Goal: Task Accomplishment & Management: Use online tool/utility

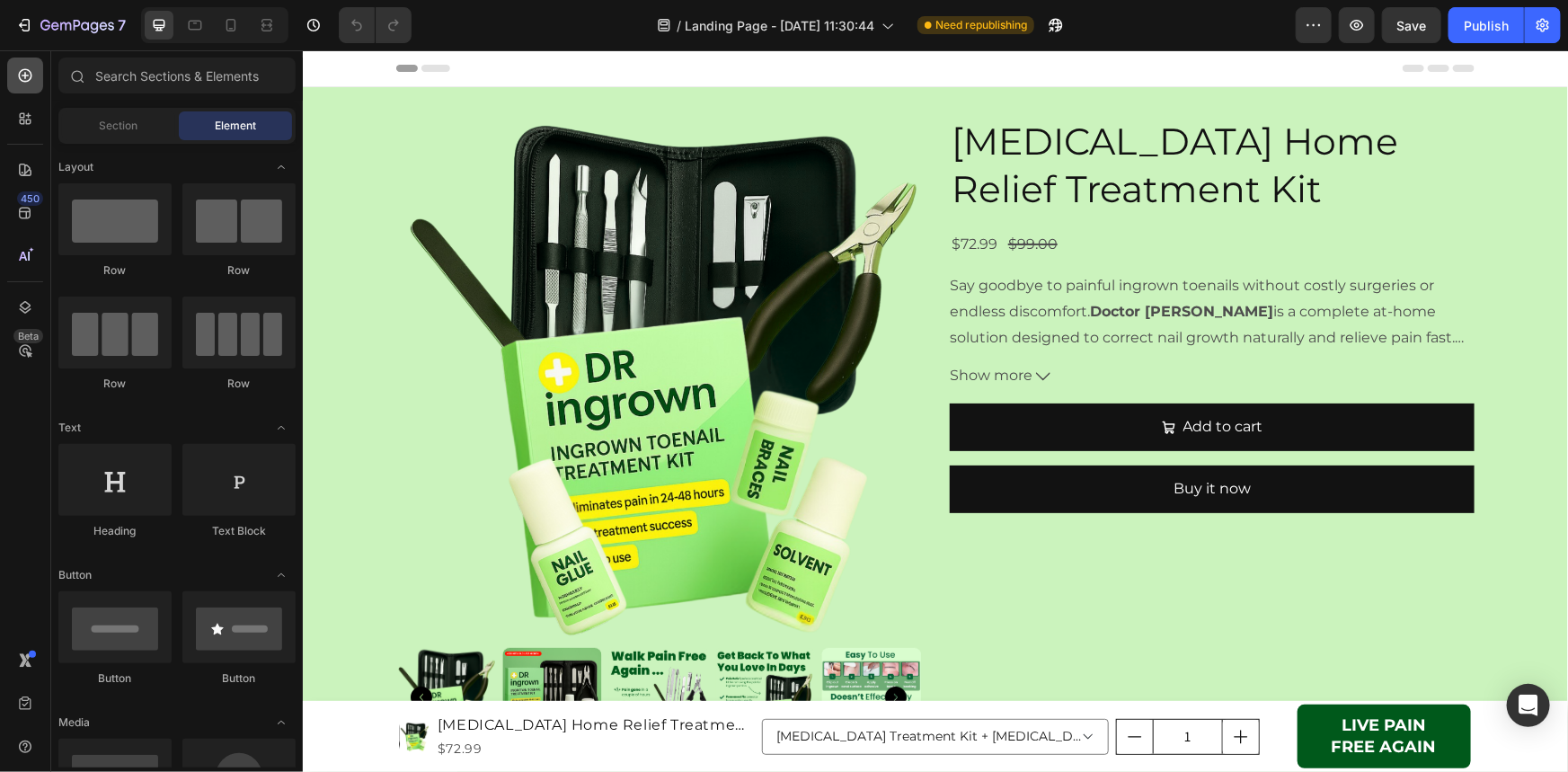
click at [24, 76] on icon at bounding box center [25, 75] width 7 height 7
click at [177, 72] on input "text" at bounding box center [176, 75] width 237 height 36
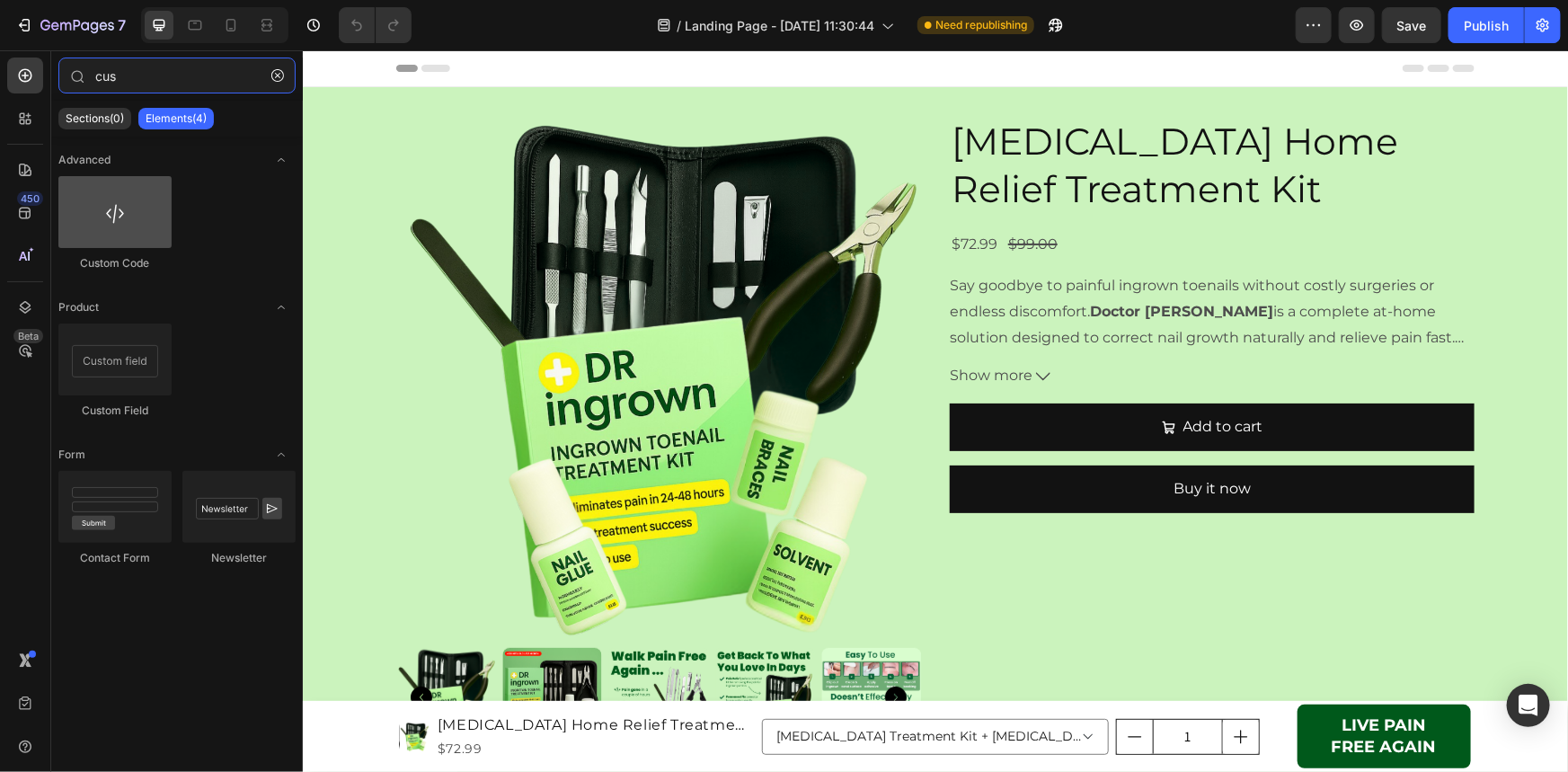
type input "cus"
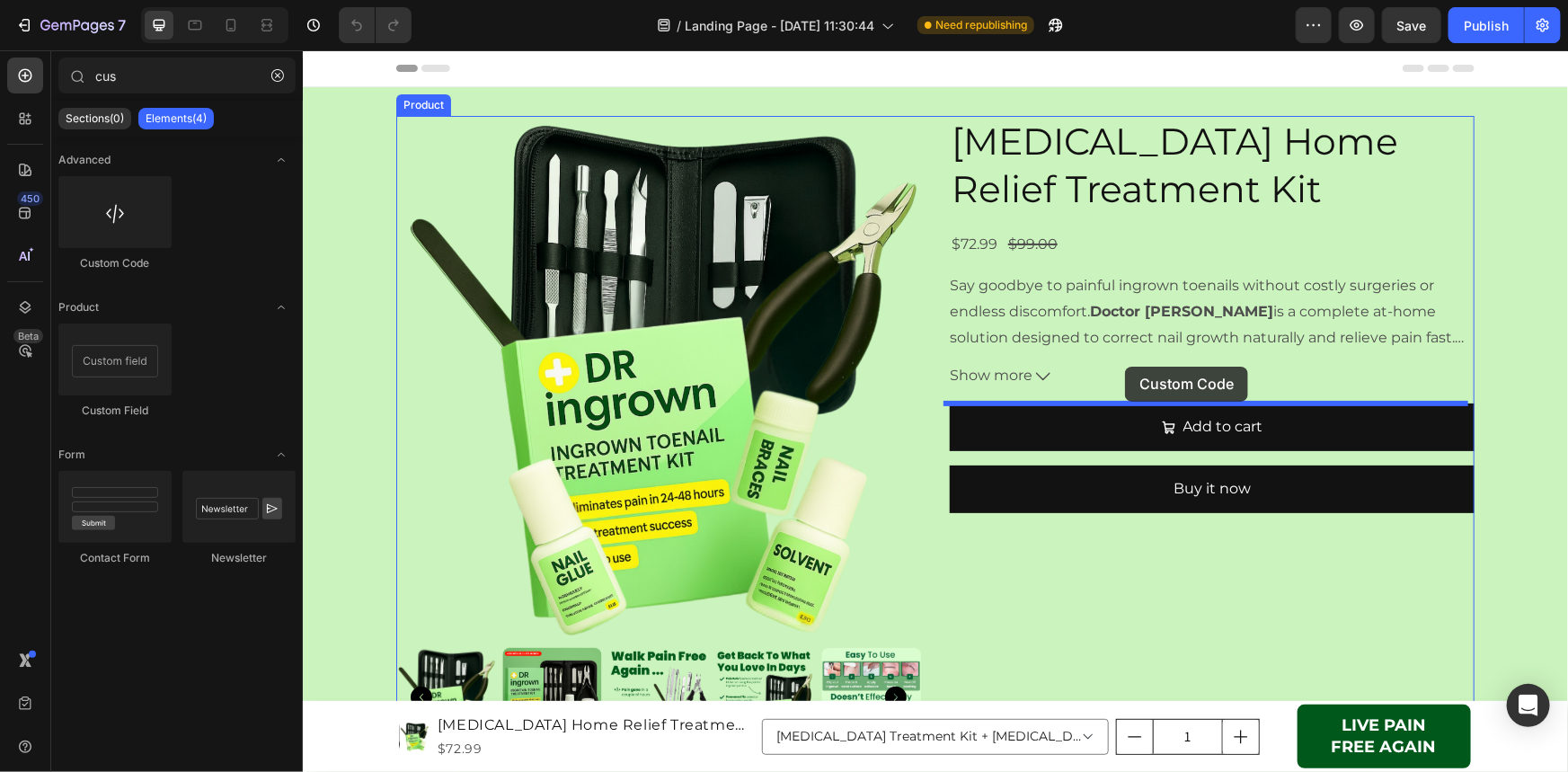
drag, startPoint x: 400, startPoint y: 279, endPoint x: 1129, endPoint y: 373, distance: 735.0
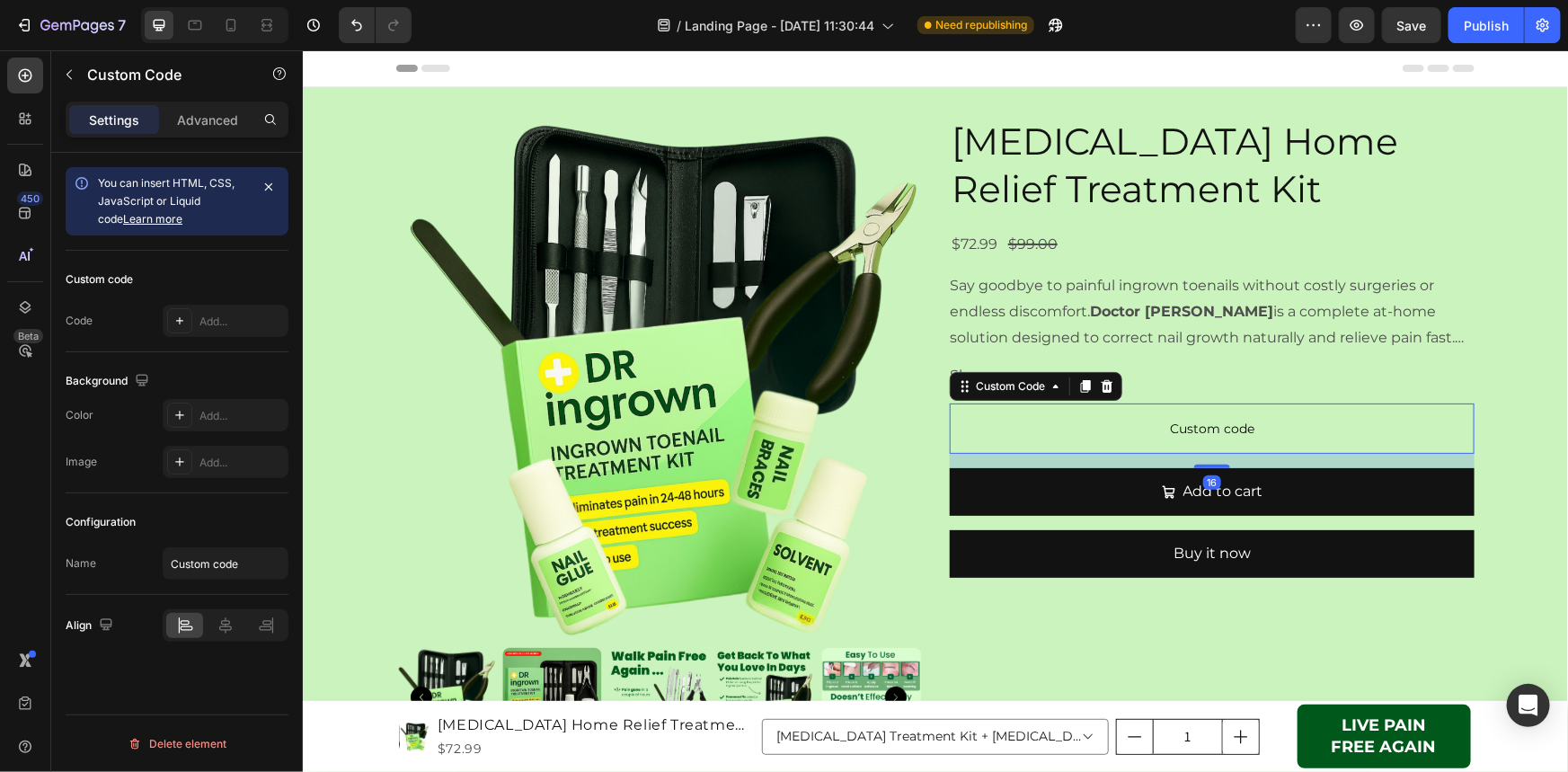
click at [1132, 421] on span "Custom code" at bounding box center [1211, 427] width 525 height 21
click at [241, 319] on div "Add..." at bounding box center [242, 321] width 85 height 16
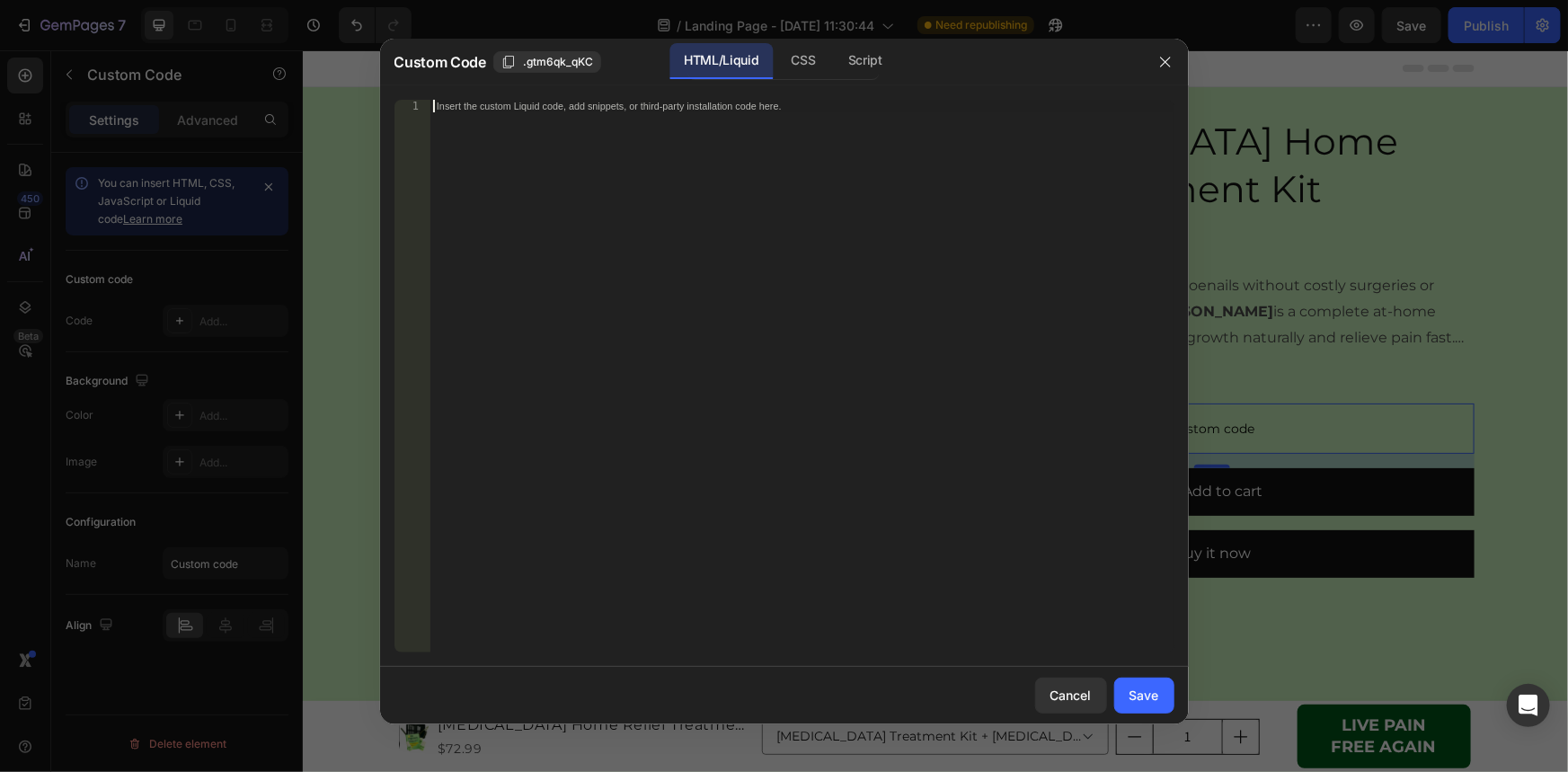
click at [697, 377] on div "Insert the custom Liquid code, add snippets, or third-party installation code h…" at bounding box center [802, 388] width 744 height 578
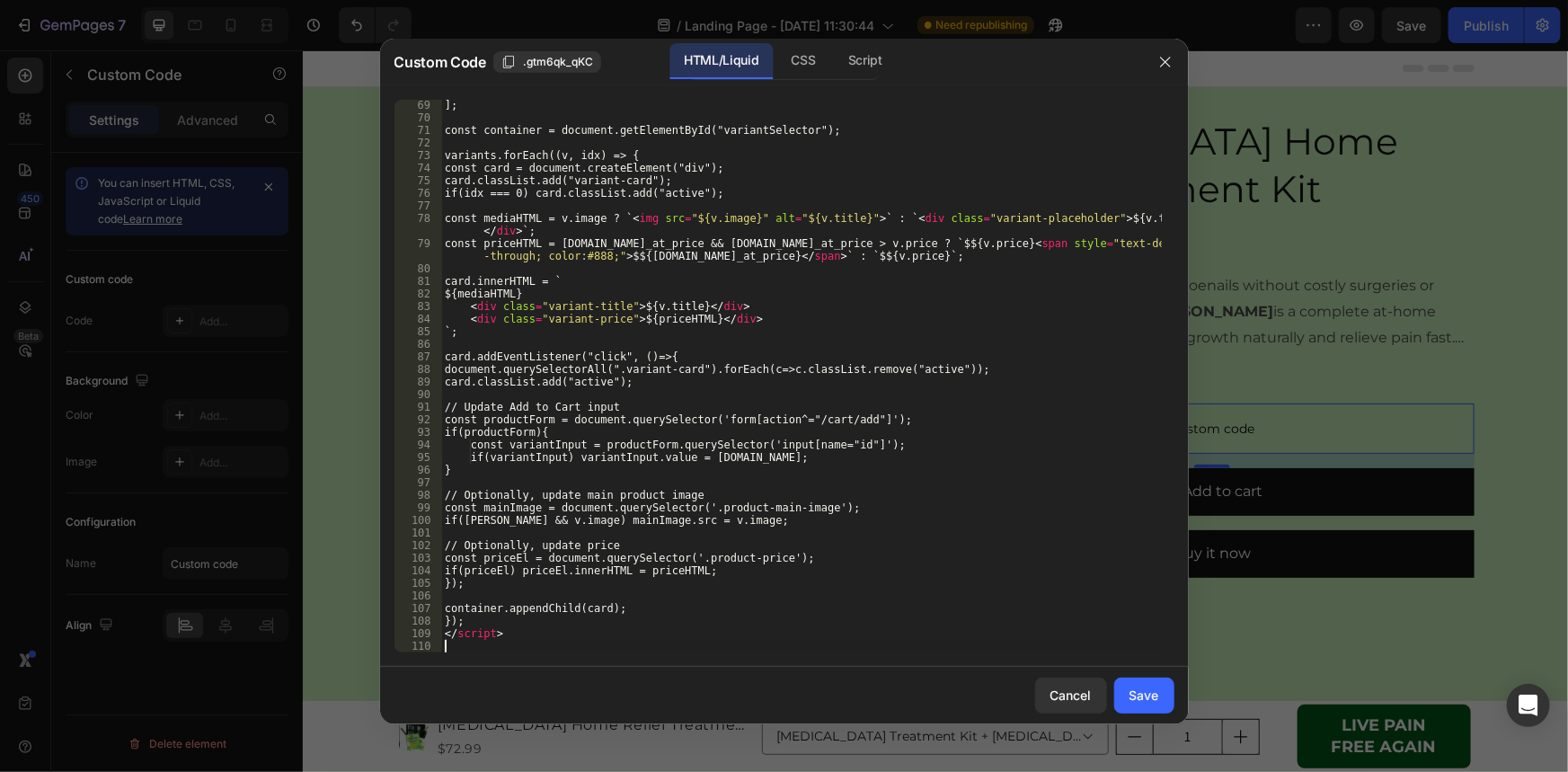
scroll to position [894, 0]
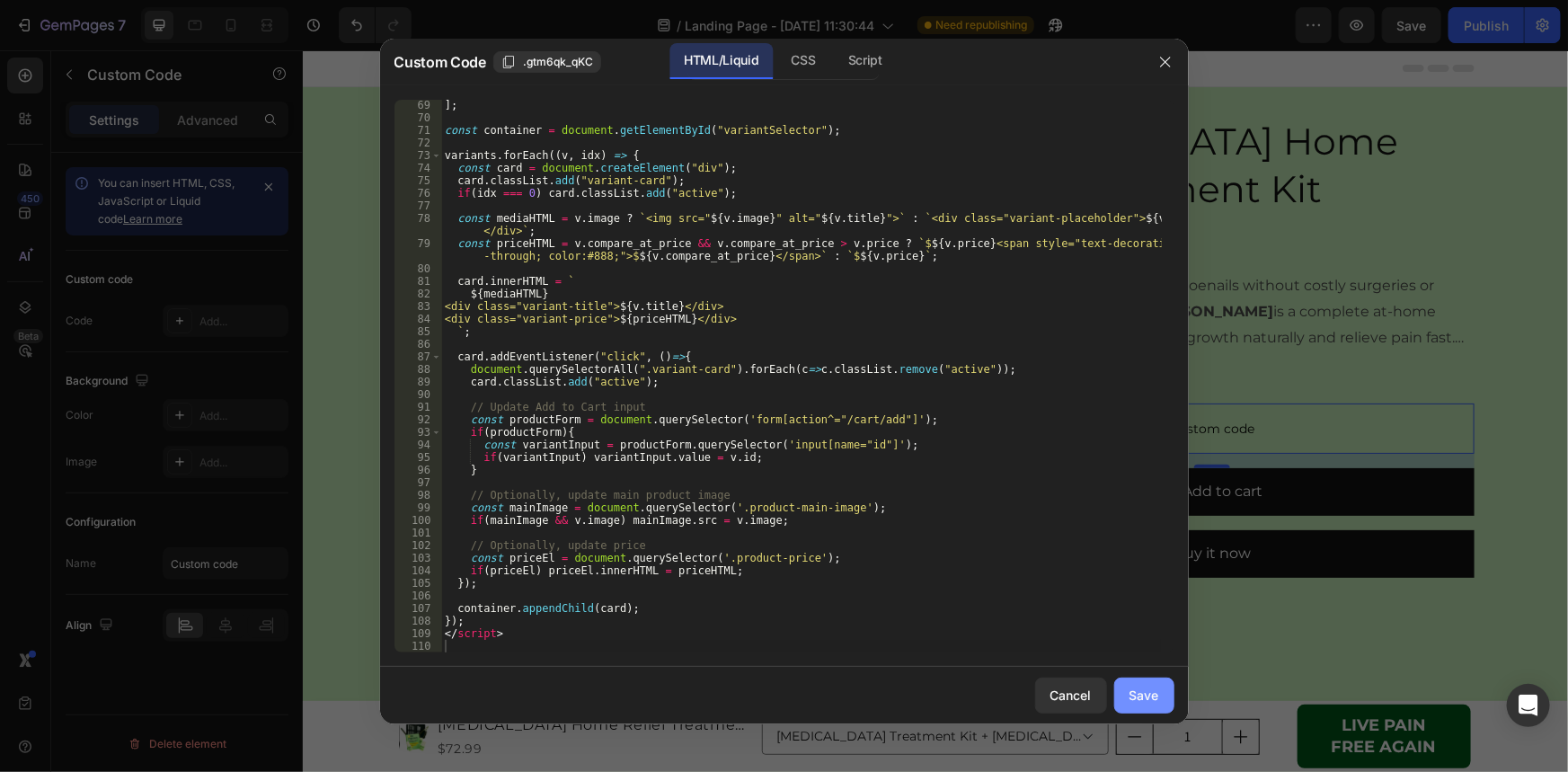
click at [1152, 697] on div "Save" at bounding box center [1144, 695] width 30 height 19
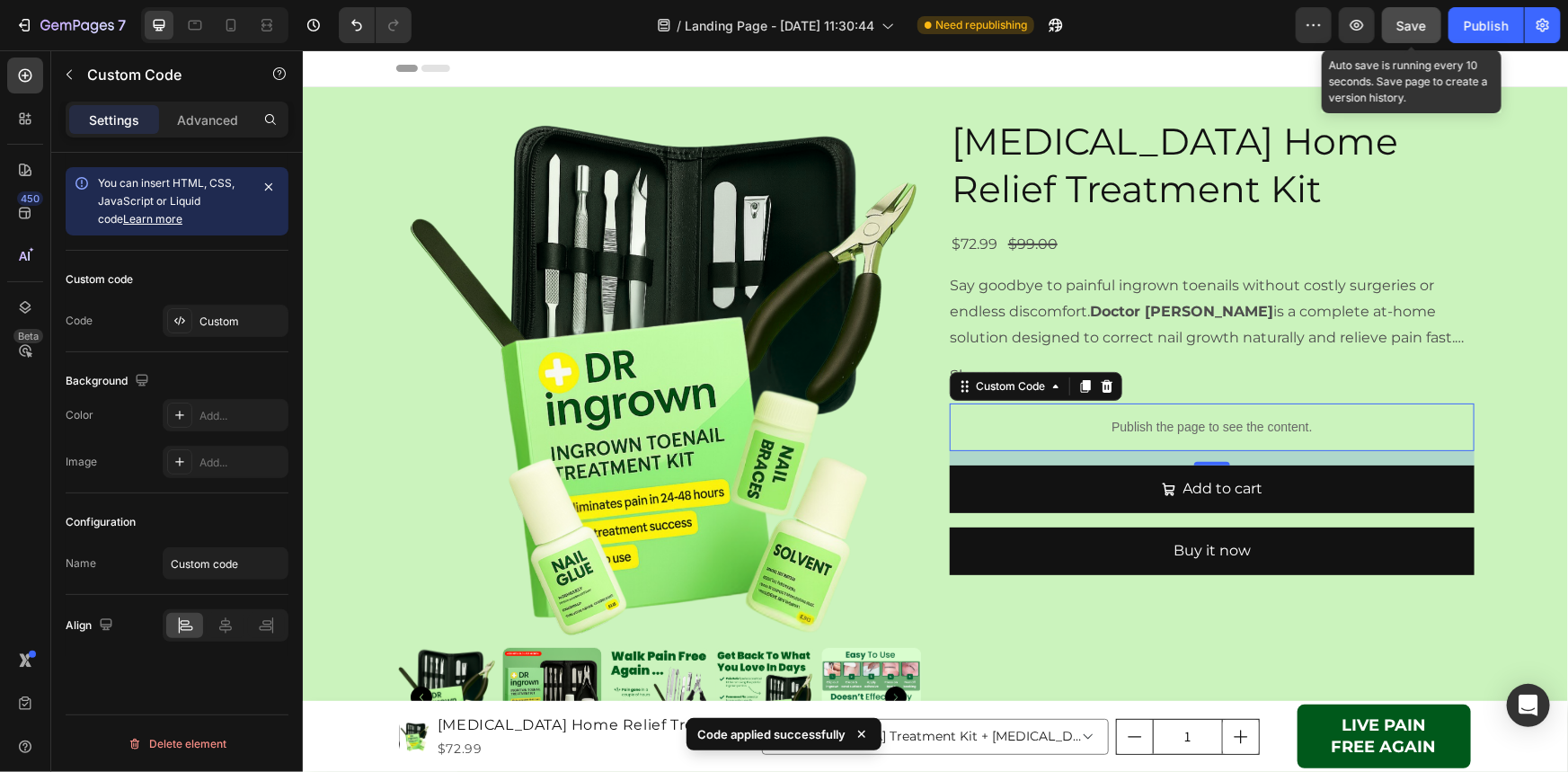
click at [1416, 14] on button "Save" at bounding box center [1412, 25] width 59 height 36
